Goal: Use online tool/utility: Utilize a website feature to perform a specific function

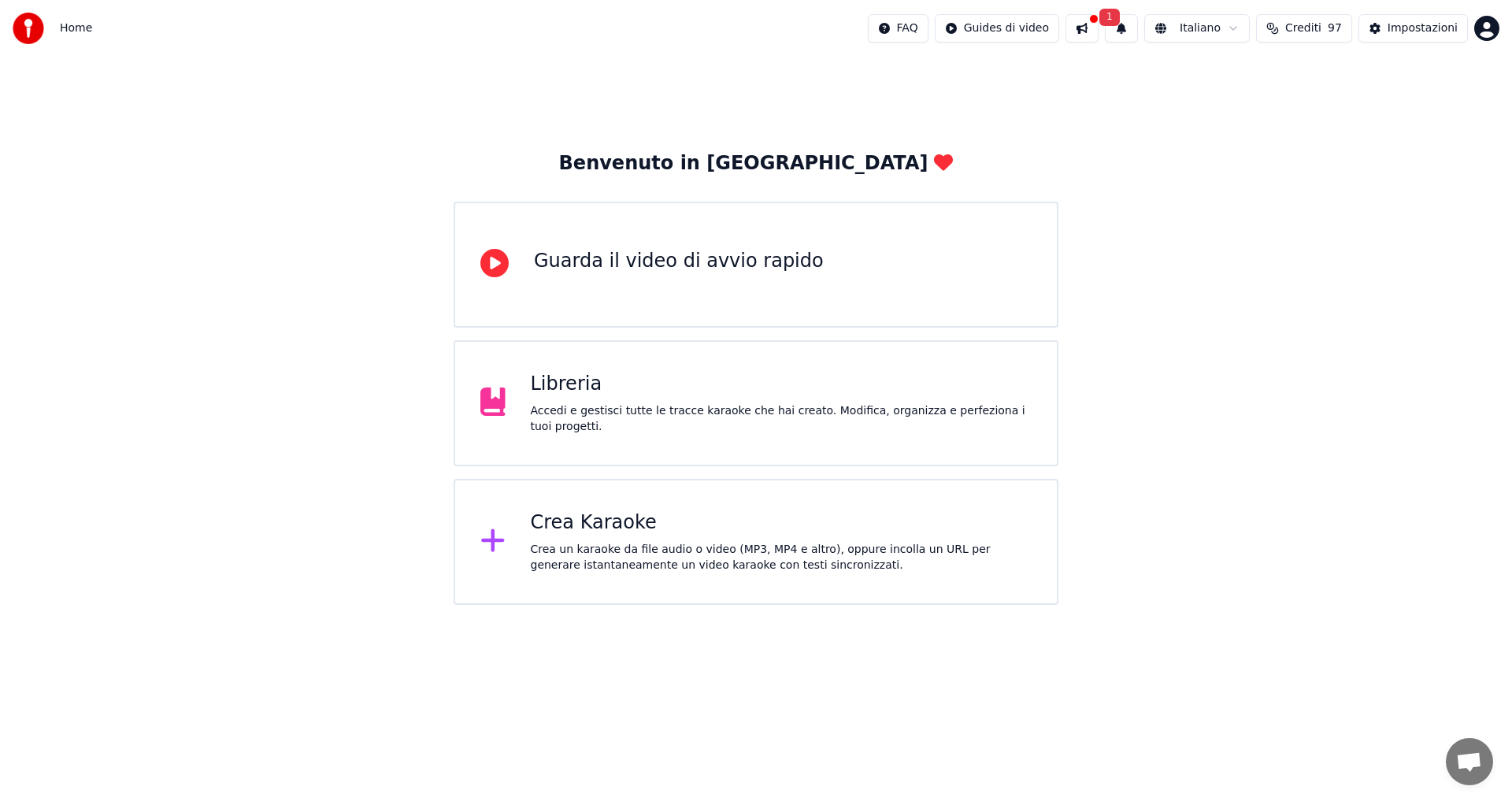
click at [622, 543] on div "Crea un karaoke da file audio o video (MP3, MP4 e altro), oppure incolla un URL…" at bounding box center [781, 557] width 502 height 31
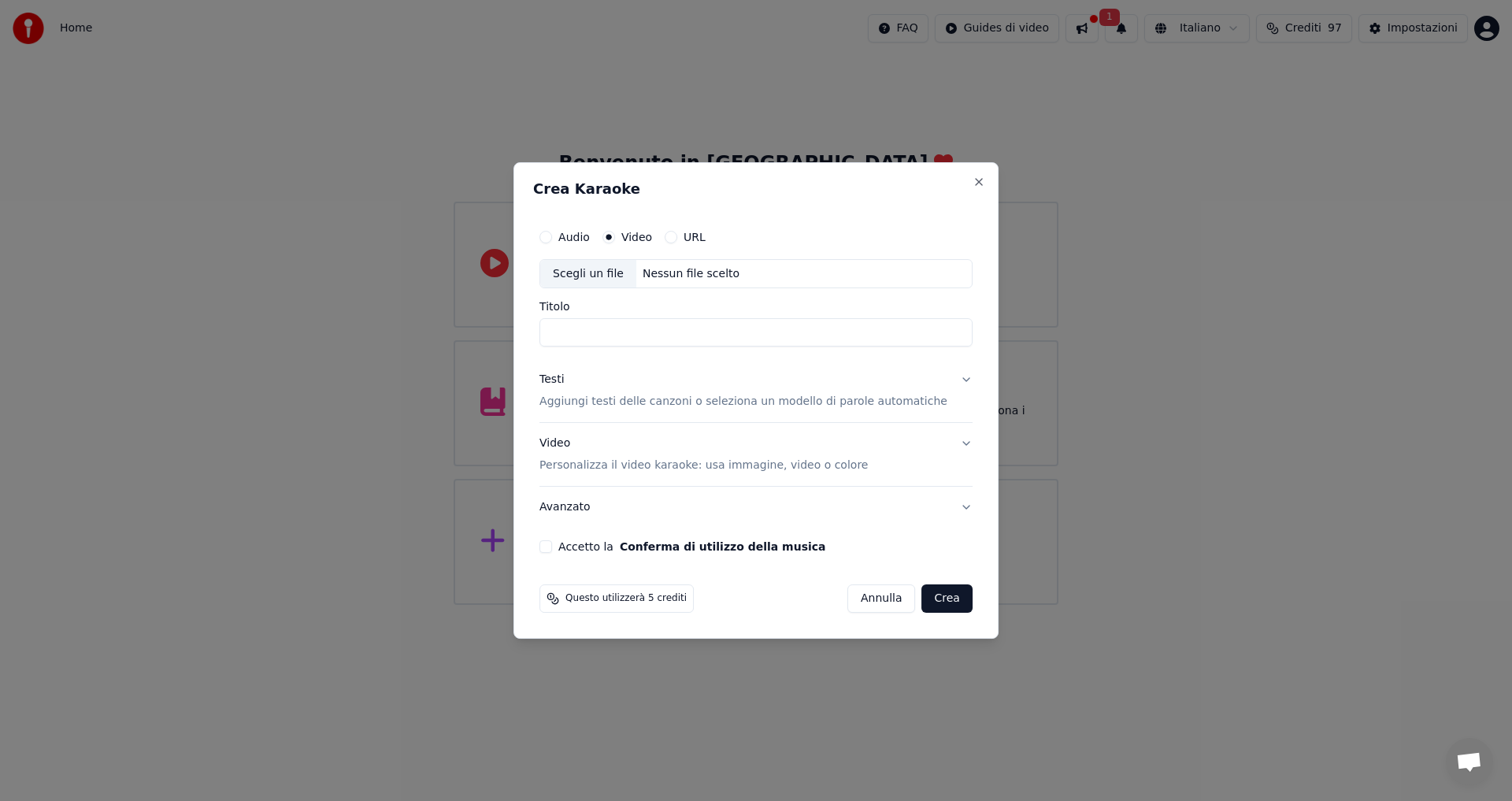
click at [596, 275] on div "Scegli un file" at bounding box center [587, 274] width 96 height 28
type input "**********"
click at [711, 464] on p "Personalizza il video karaoke: usa immagine, video o colore" at bounding box center [703, 465] width 328 height 16
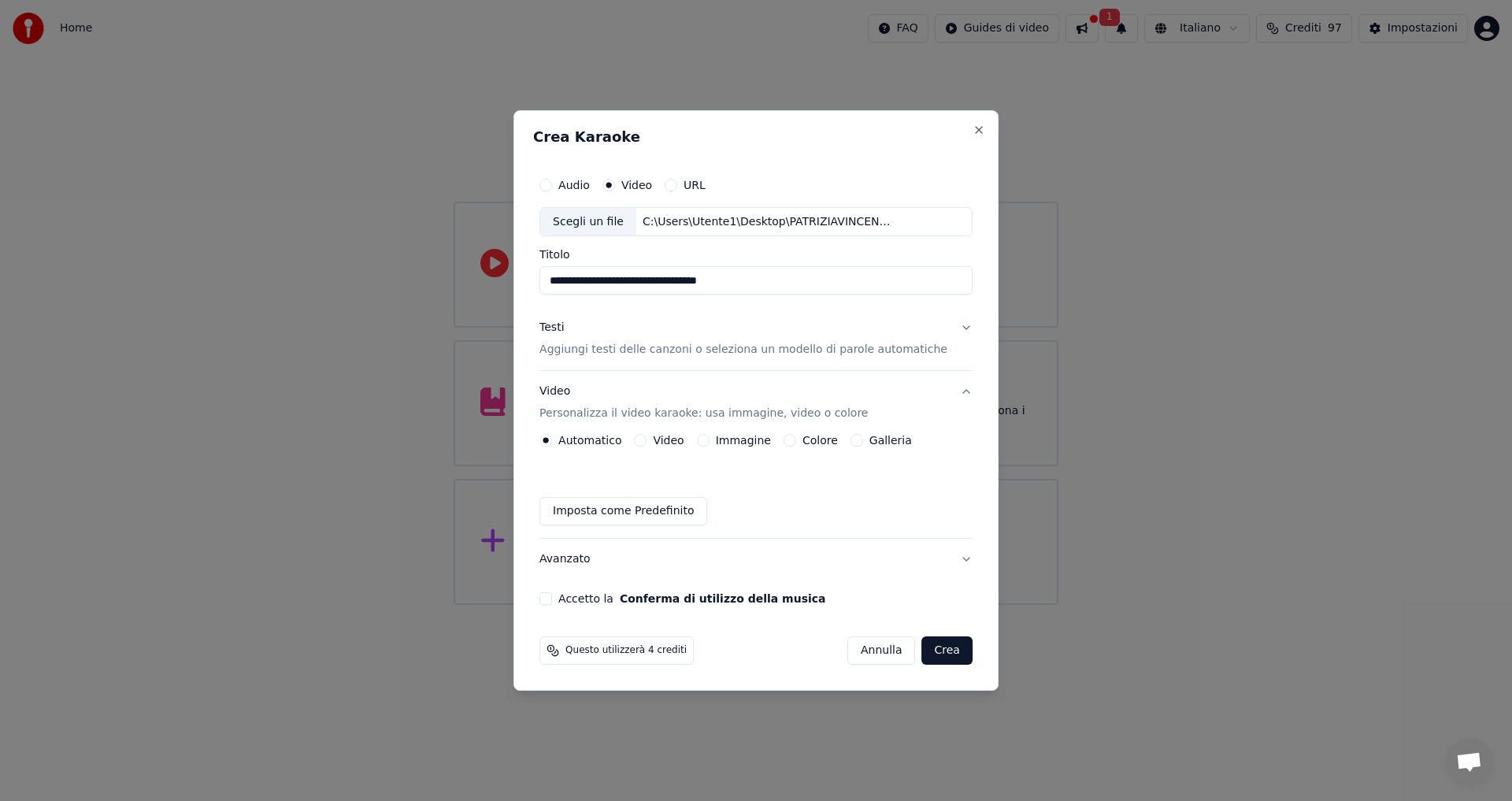
click at [725, 442] on div "Immagine" at bounding box center [733, 440] width 74 height 13
click at [709, 438] on button "Immagine" at bounding box center [703, 440] width 13 height 13
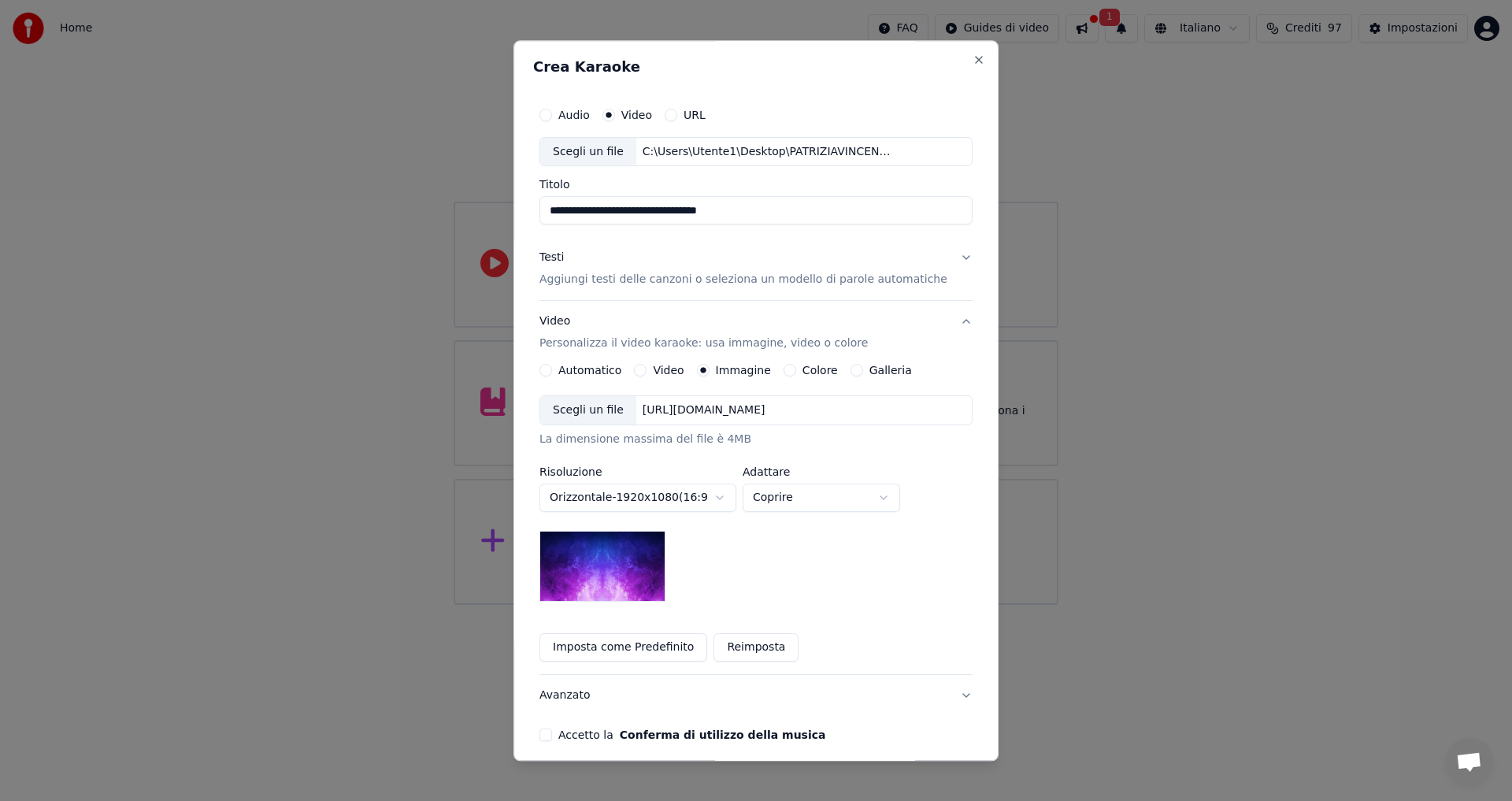
click at [615, 547] on img at bounding box center [602, 567] width 126 height 71
click at [607, 281] on p "Aggiungi testi delle canzoni o seleziona un modello di parole automatiche" at bounding box center [742, 280] width 408 height 16
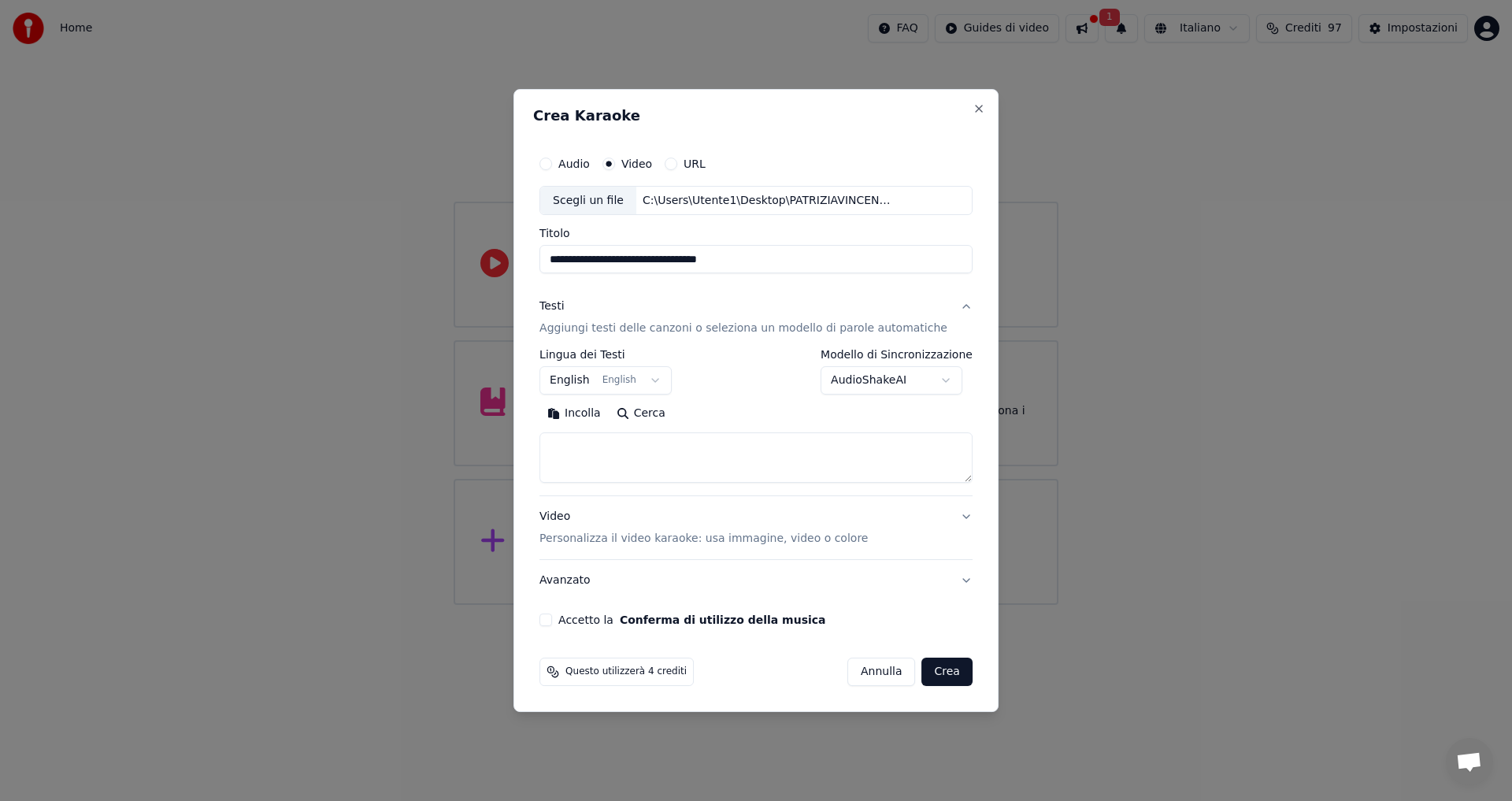
click at [661, 376] on button "English English" at bounding box center [605, 381] width 132 height 28
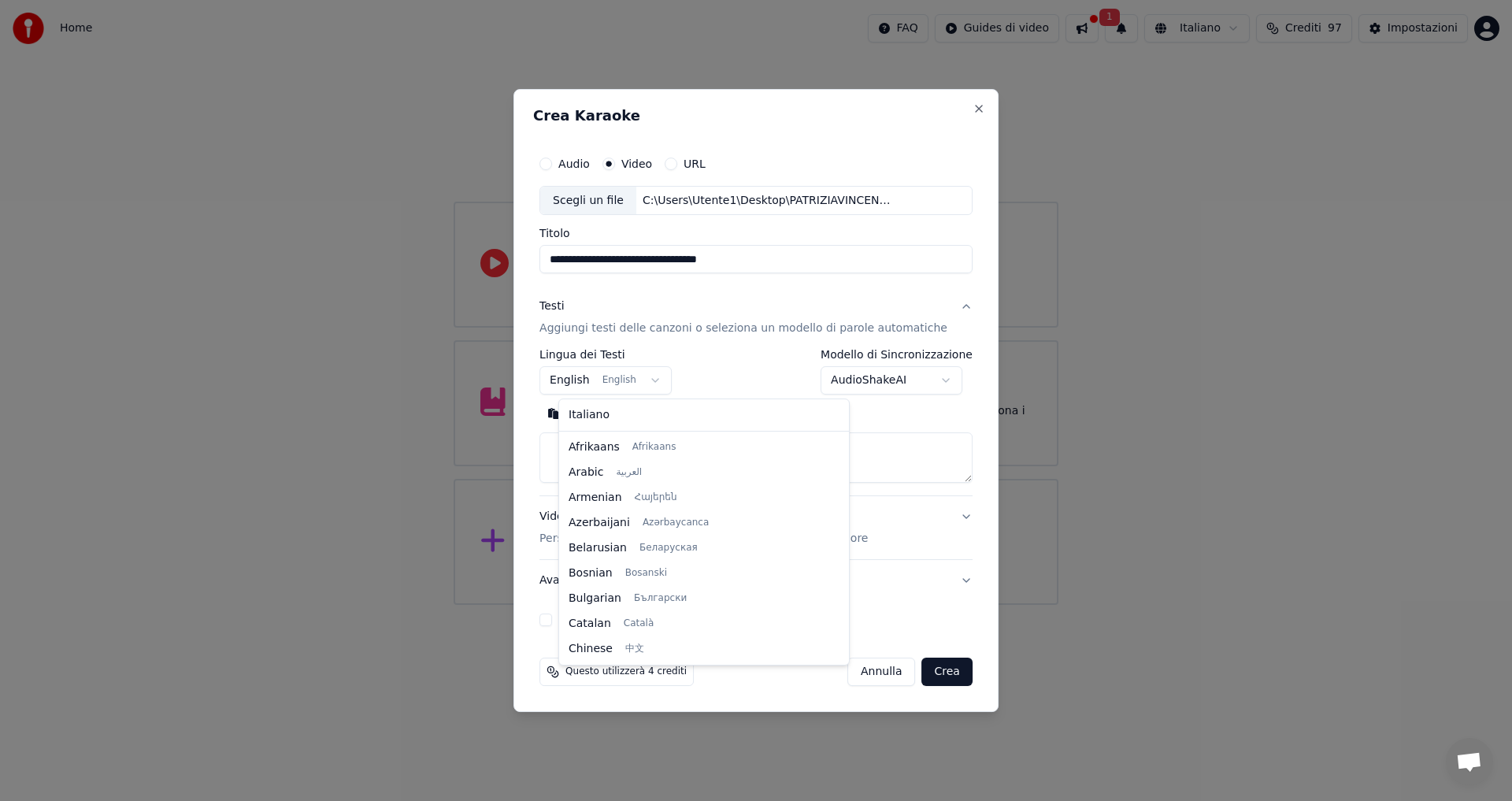
scroll to position [126, 0]
select select "**"
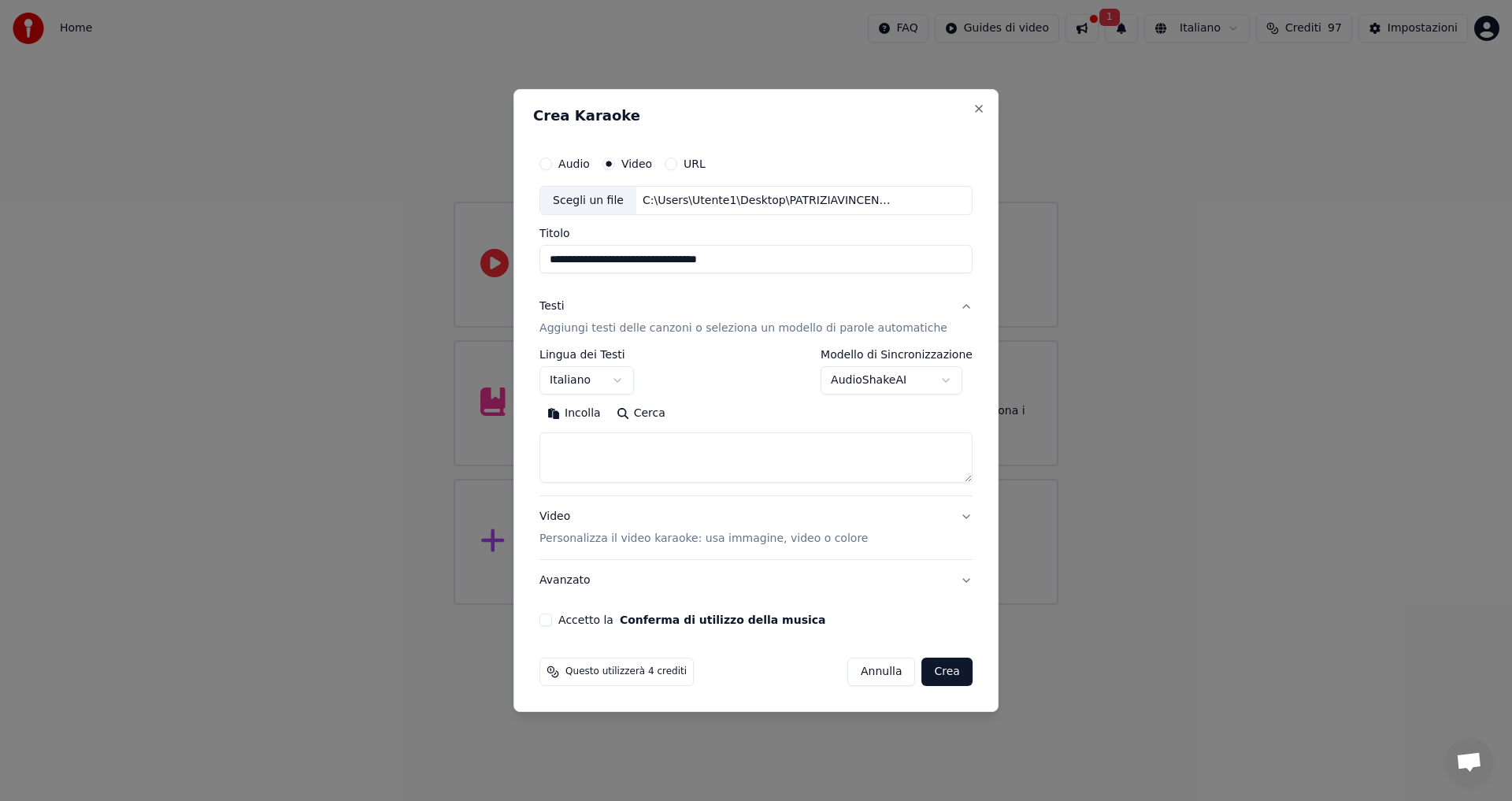
click at [627, 450] on textarea at bounding box center [755, 458] width 433 height 50
click at [597, 450] on textarea at bounding box center [755, 458] width 433 height 50
paste textarea "**********"
type textarea "**********"
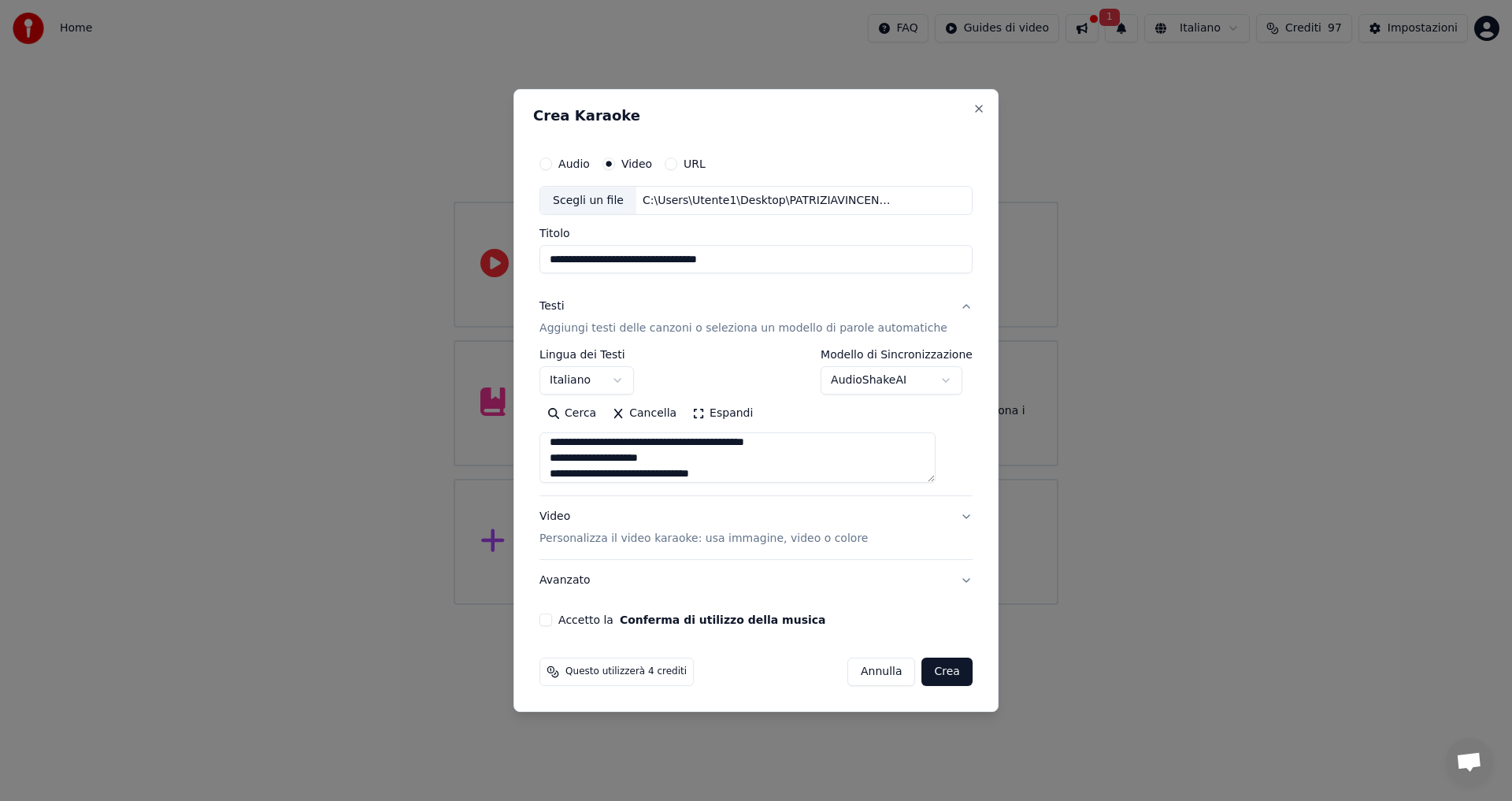
click at [552, 624] on button "Accetto la Conferma di utilizzo della musica" at bounding box center [545, 620] width 13 height 13
click at [744, 534] on p "Personalizza il video karaoke: usa immagine, video o colore" at bounding box center [703, 538] width 328 height 16
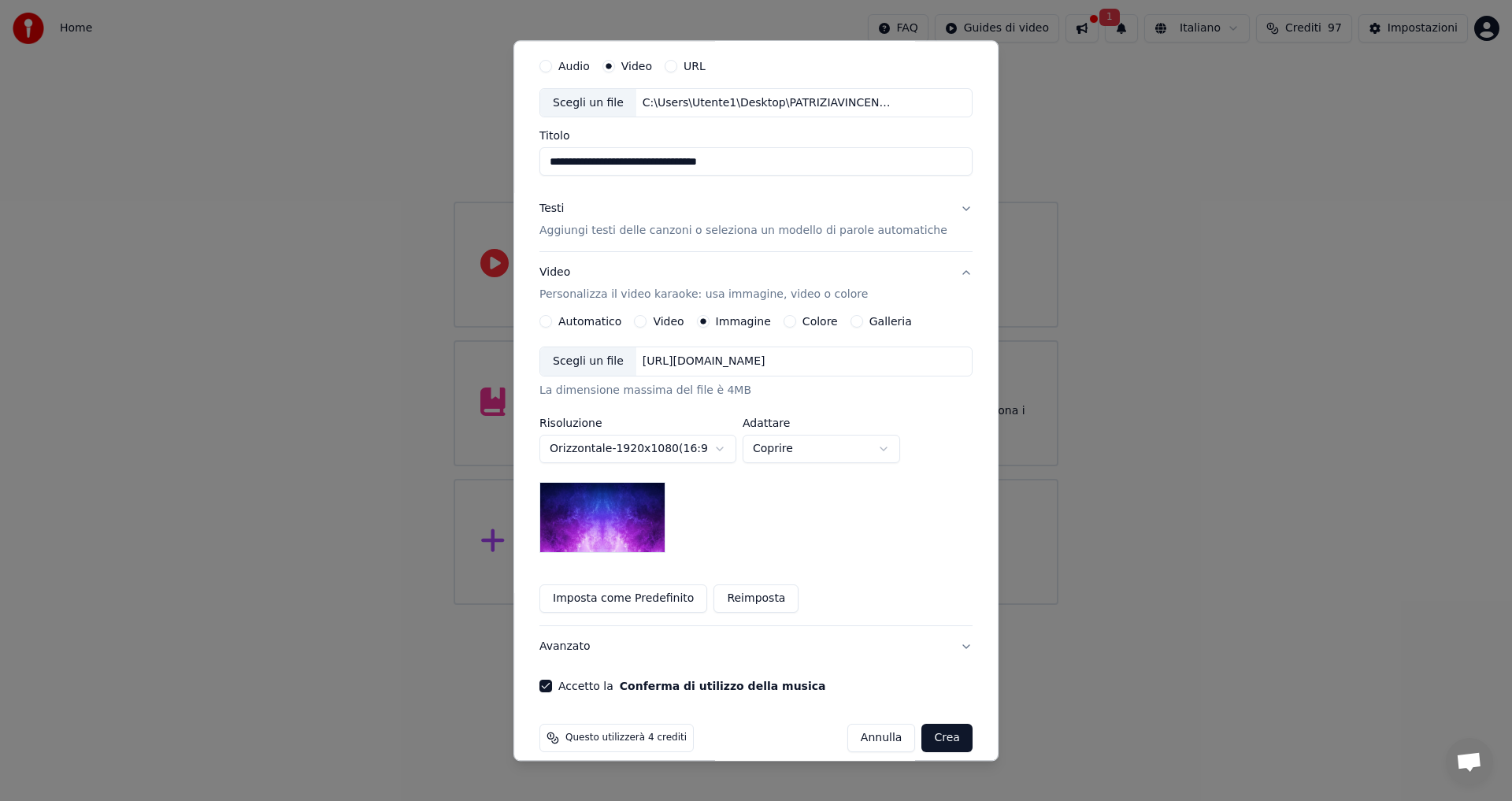
scroll to position [66, 0]
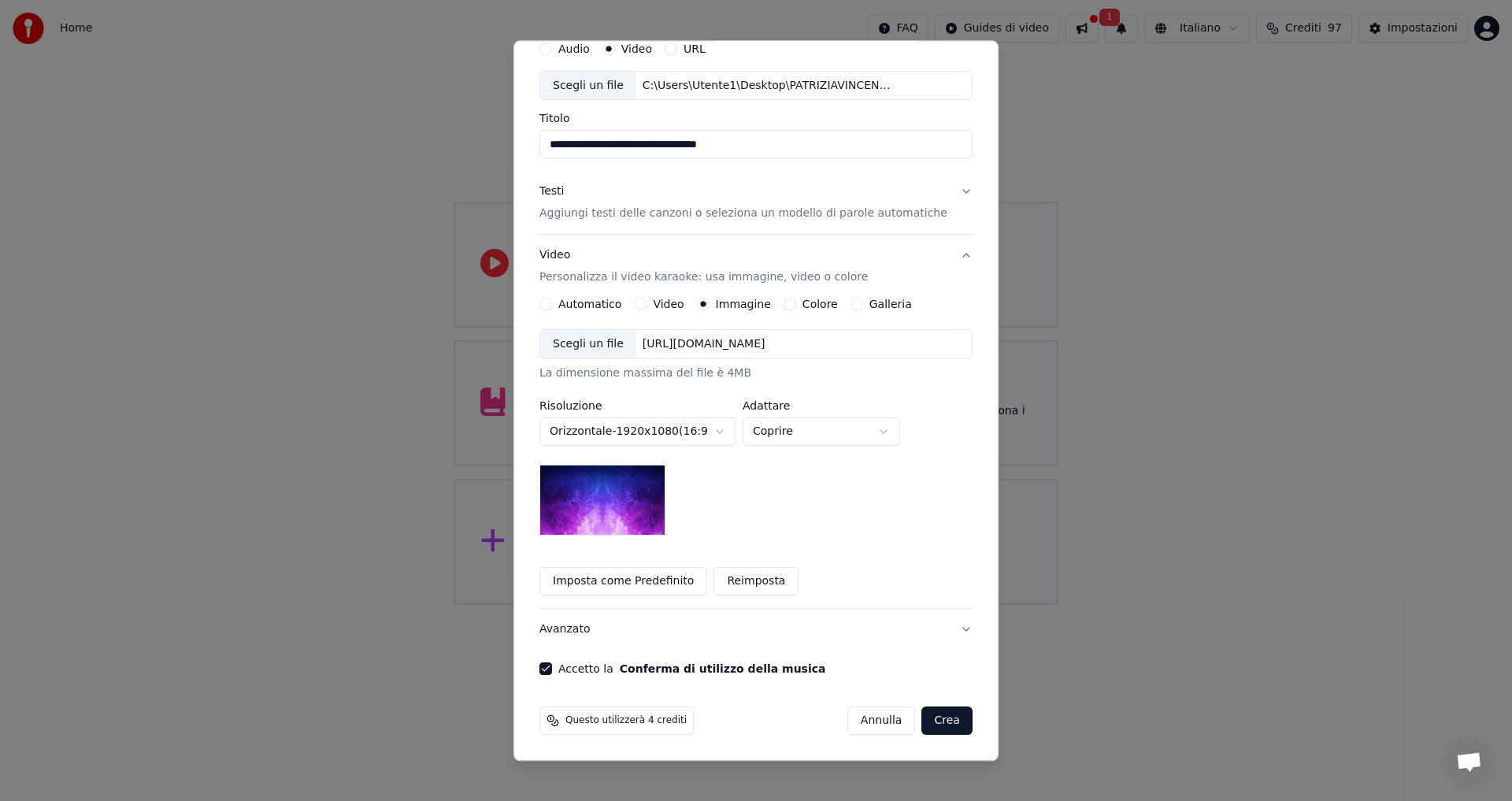
click at [922, 717] on button "Crea" at bounding box center [947, 720] width 50 height 28
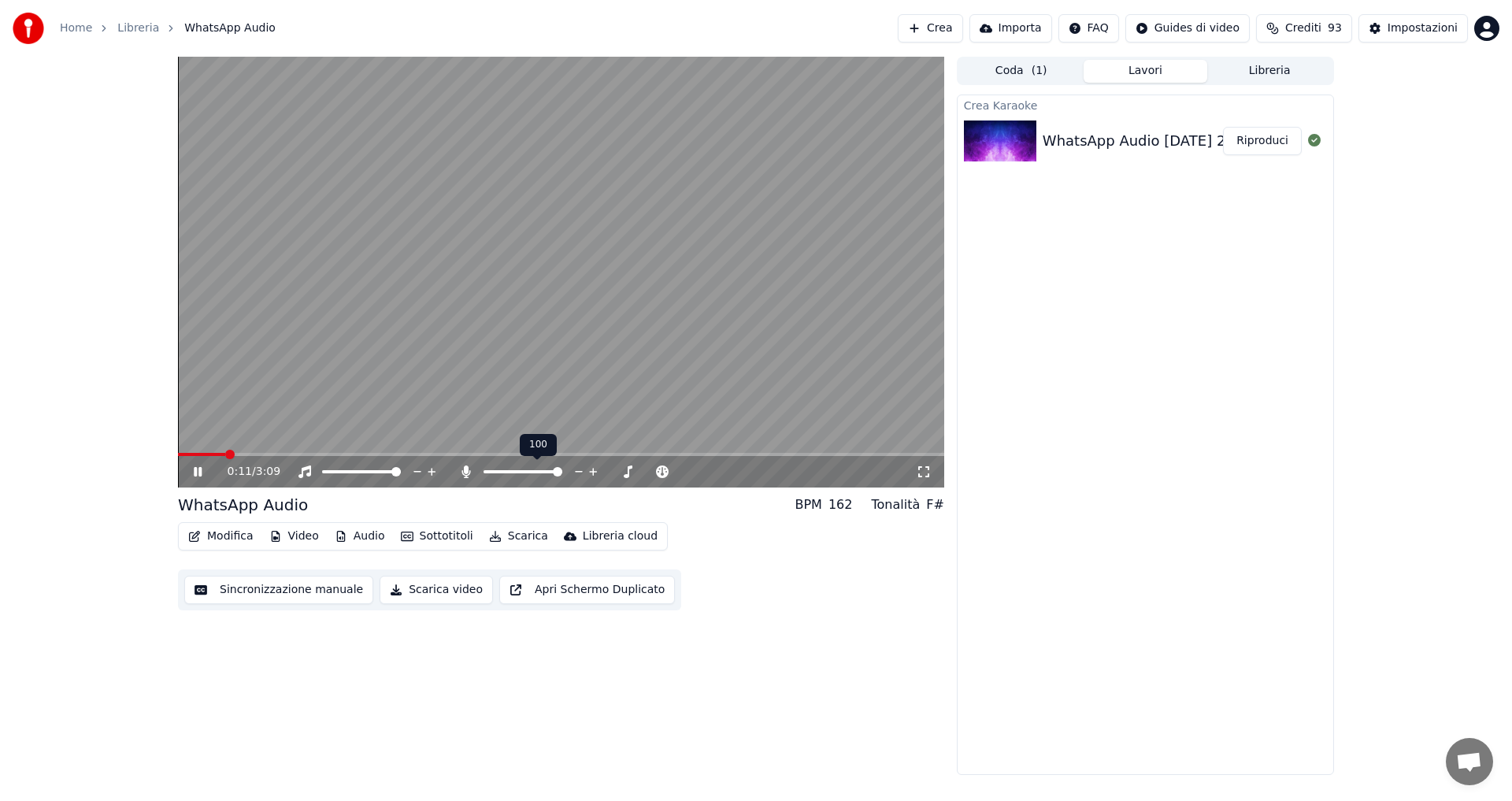
click at [562, 475] on span at bounding box center [557, 471] width 9 height 9
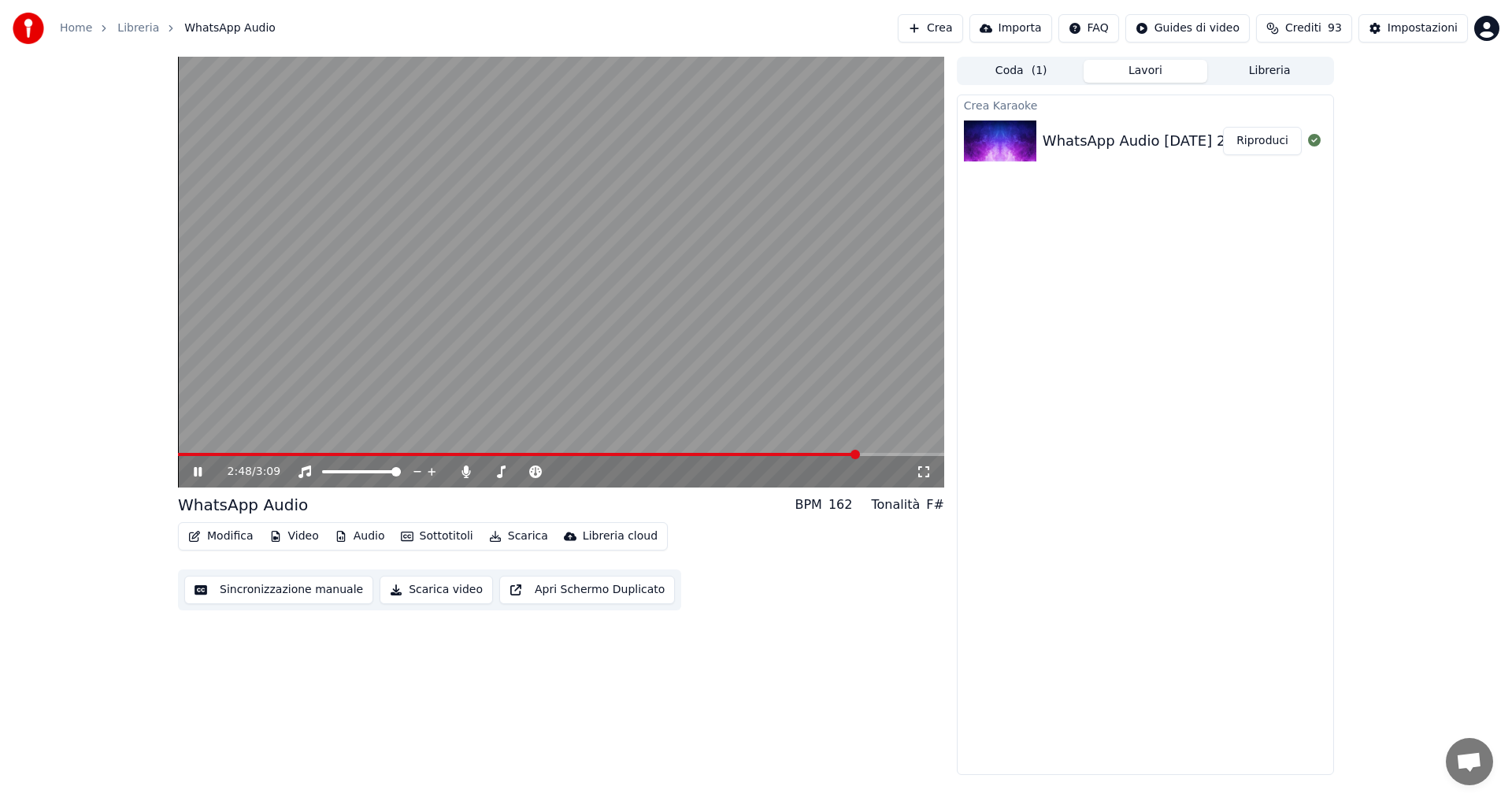
click at [197, 473] on icon at bounding box center [197, 471] width 8 height 9
